Goal: Register for event/course

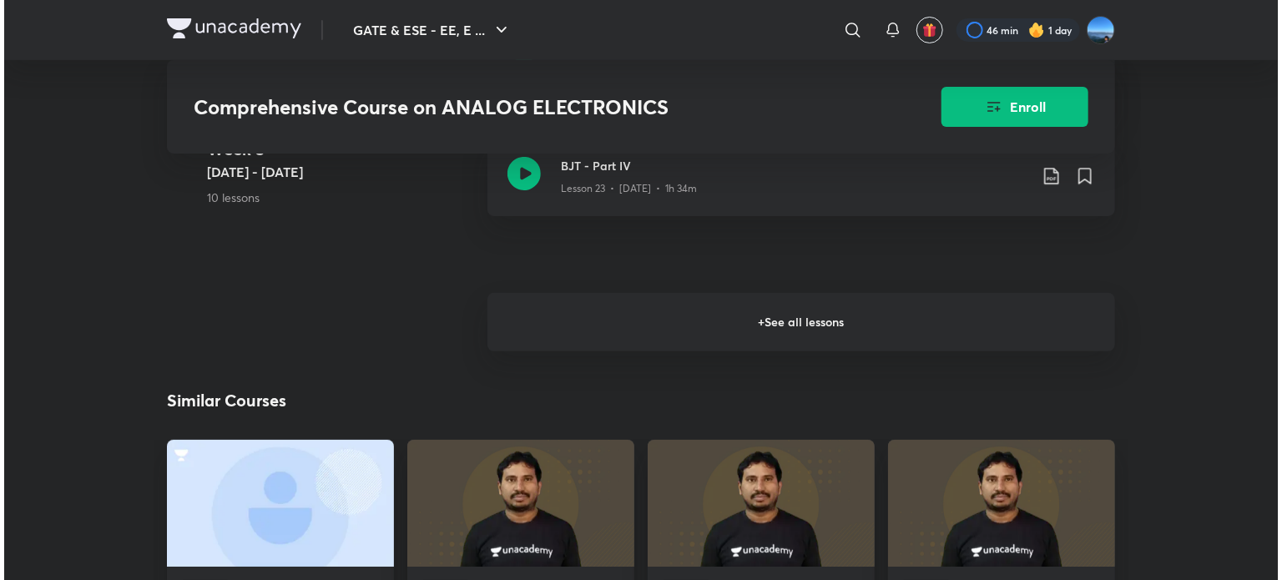
scroll to position [3292, 0]
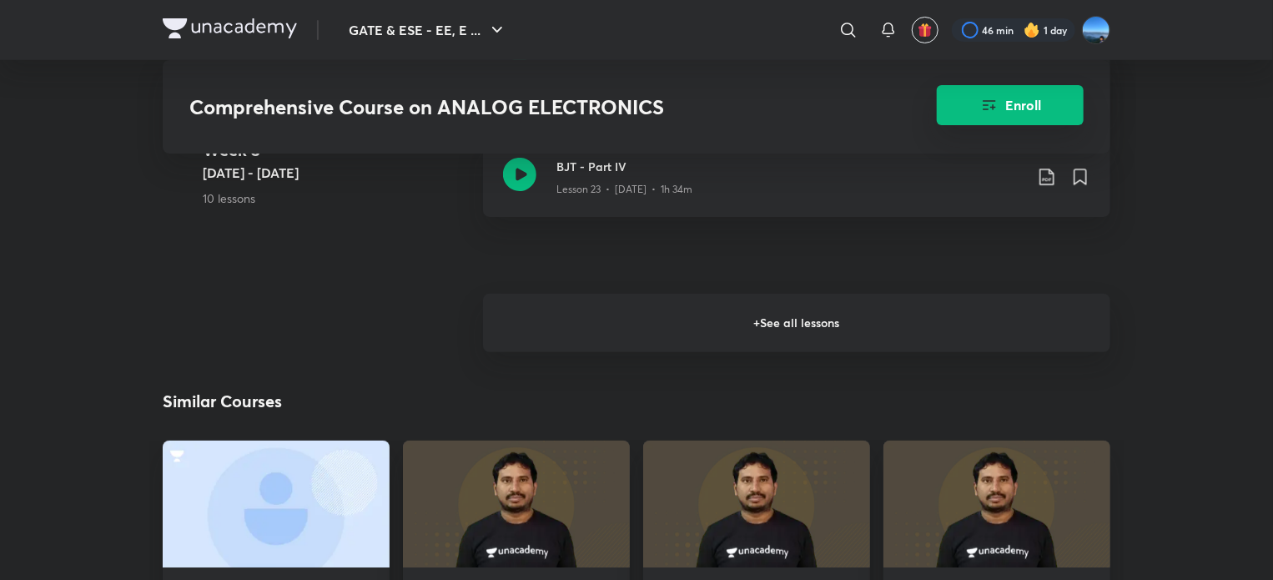
click at [1009, 100] on button "Enroll" at bounding box center [1010, 105] width 147 height 40
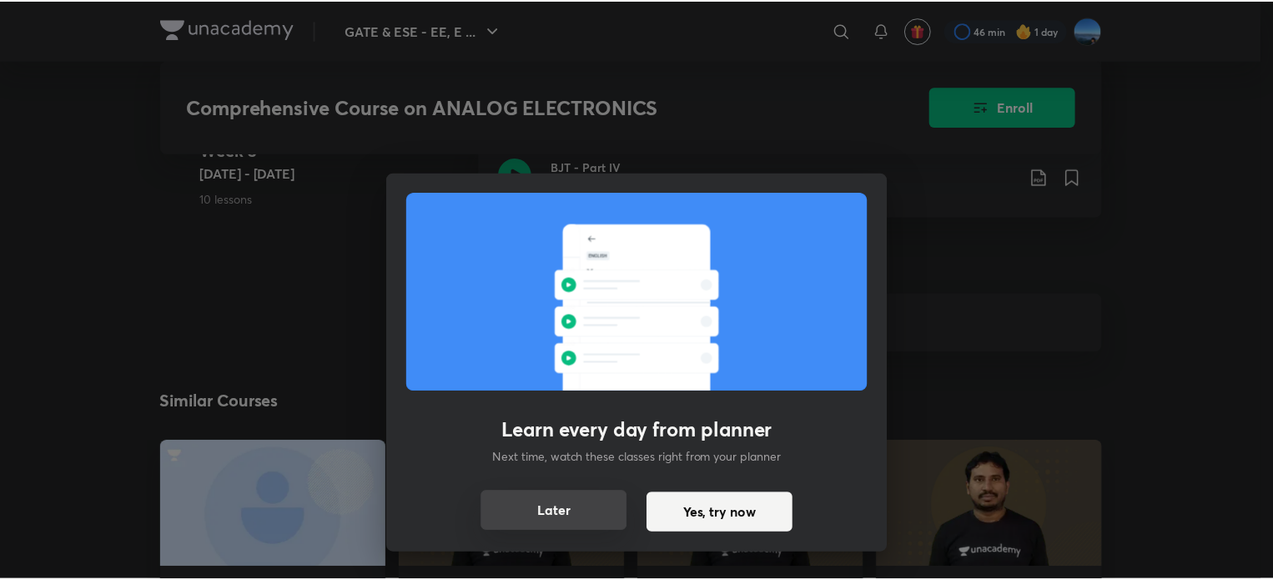
scroll to position [3375, 0]
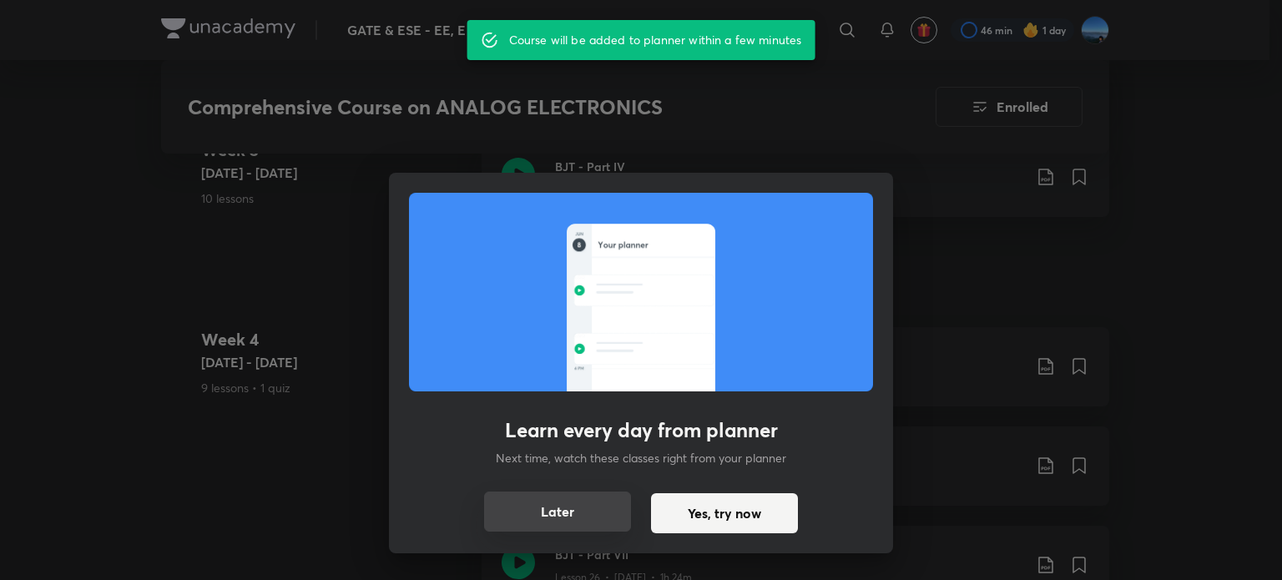
click at [587, 514] on button "Later" at bounding box center [557, 511] width 147 height 40
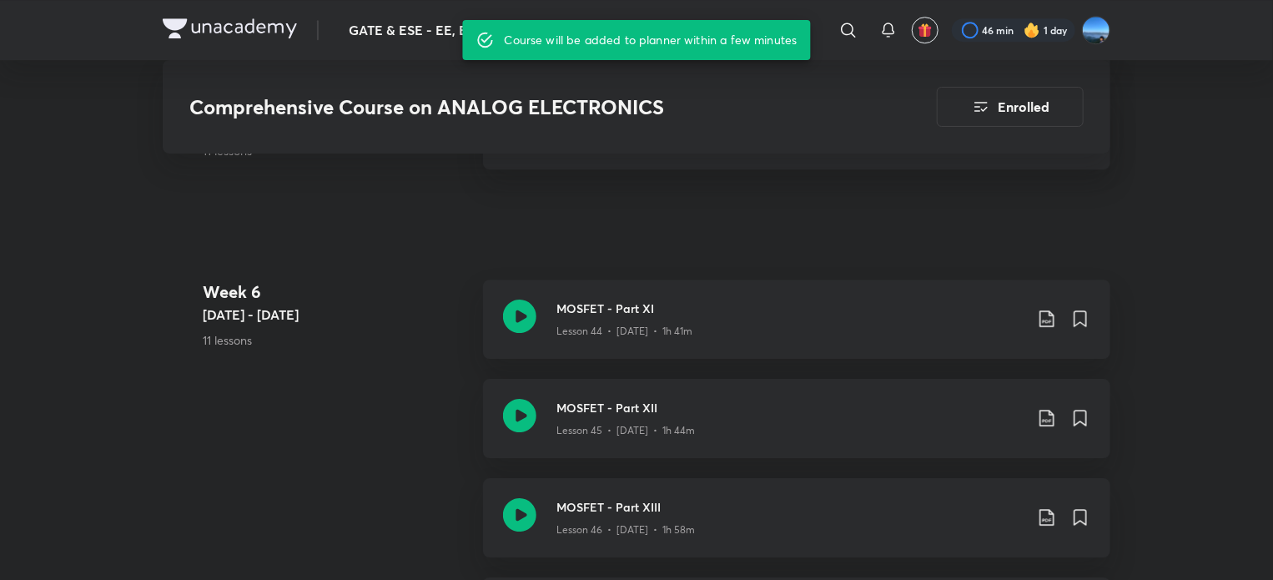
scroll to position [5689, 0]
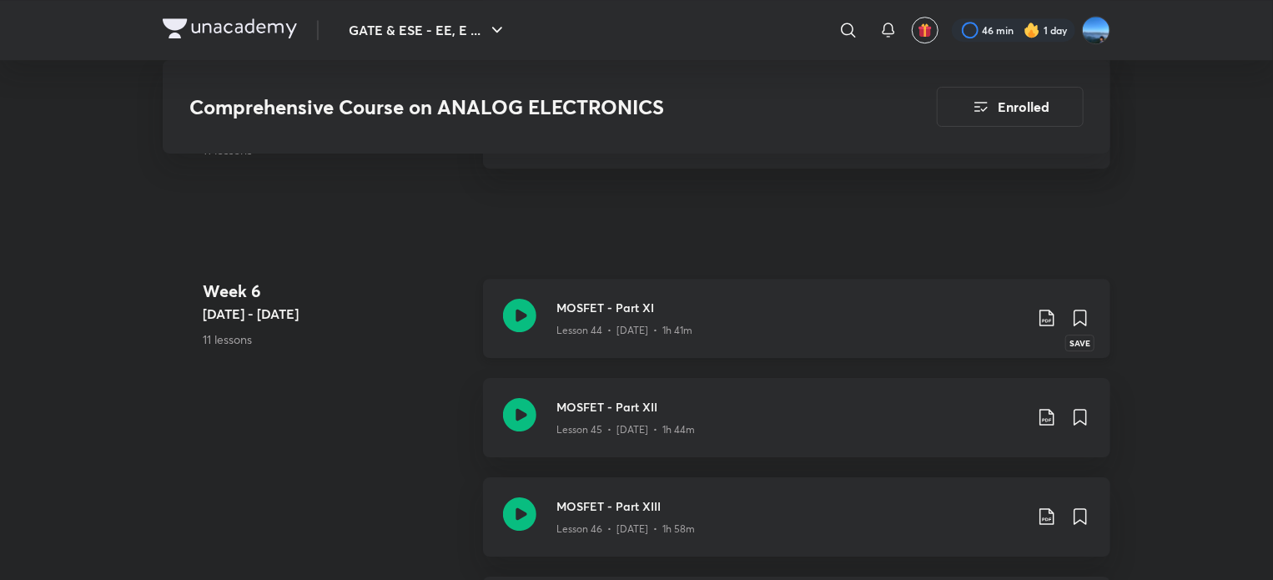
click at [1081, 320] on icon at bounding box center [1081, 317] width 12 height 15
click at [1049, 321] on icon at bounding box center [1047, 318] width 20 height 20
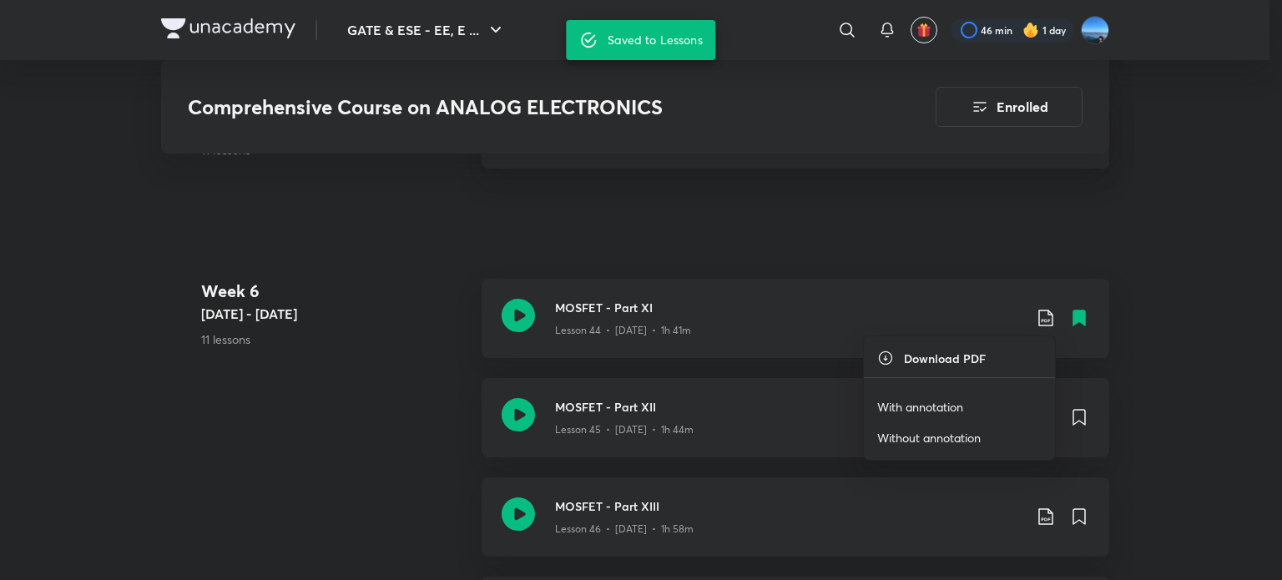
click at [944, 410] on p "With annotation" at bounding box center [920, 407] width 86 height 18
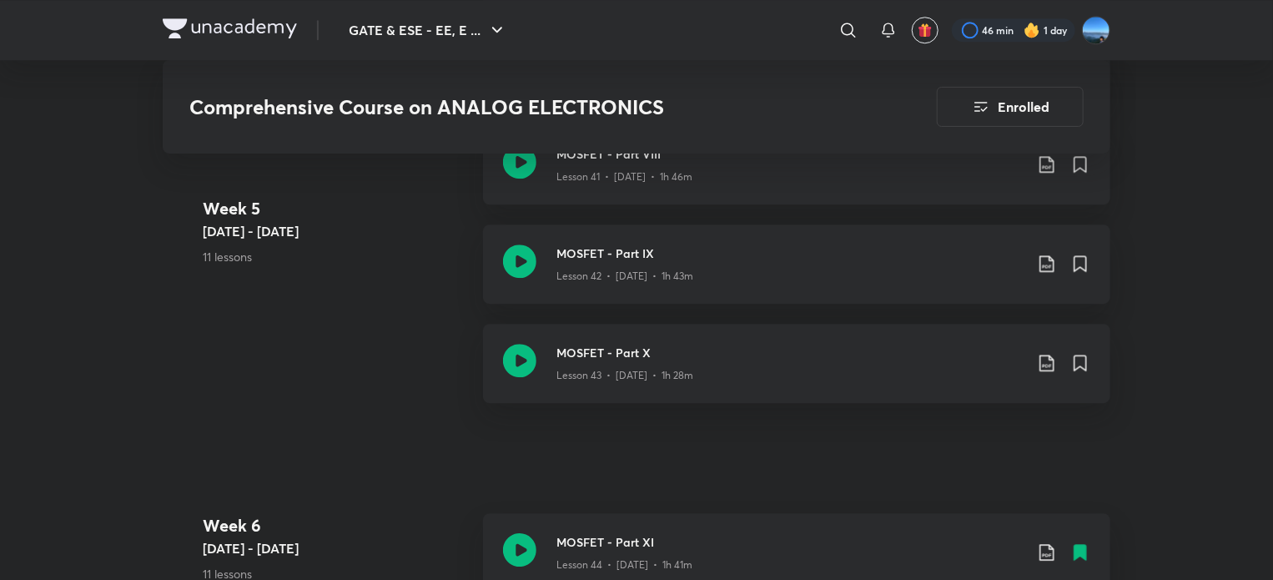
scroll to position [5465, 0]
